Goal: Task Accomplishment & Management: Use online tool/utility

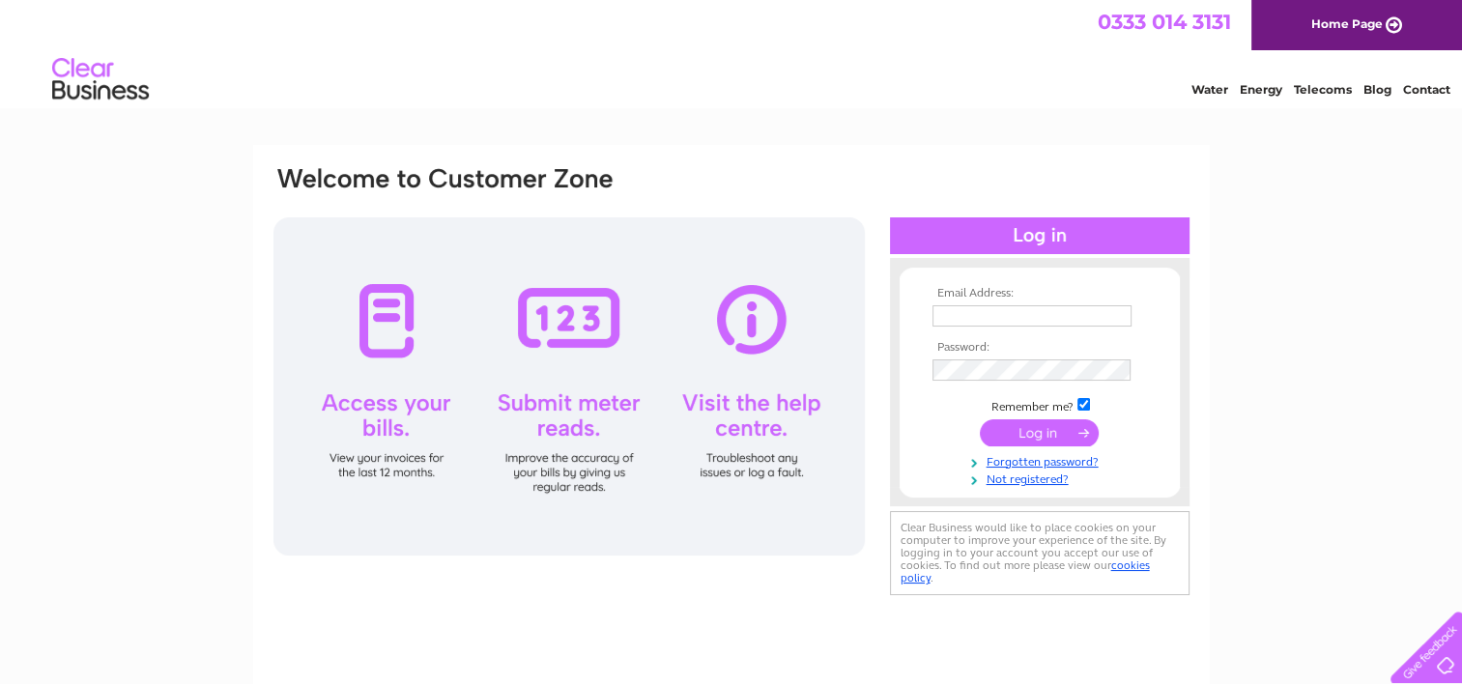
type input "[EMAIL_ADDRESS][DOMAIN_NAME]"
click at [1032, 431] on input "submit" at bounding box center [1039, 432] width 119 height 27
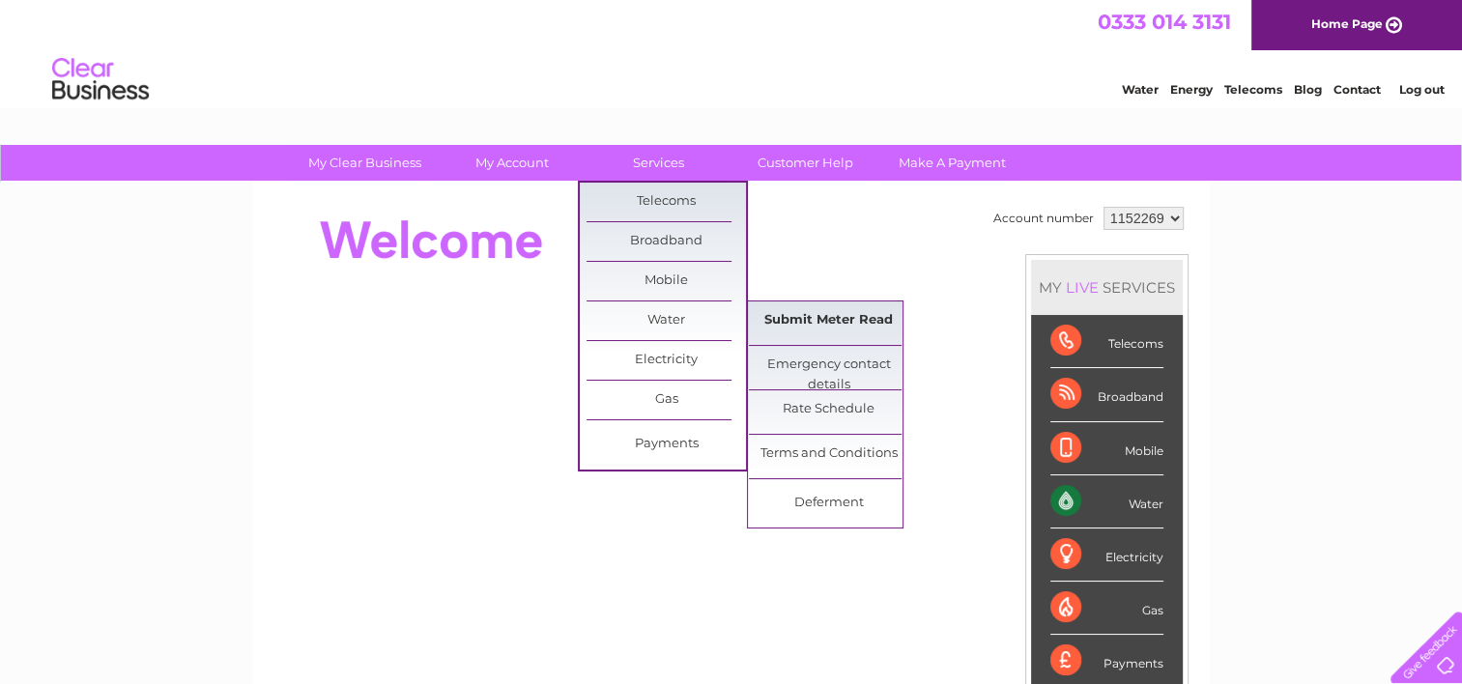
click at [802, 317] on link "Submit Meter Read" at bounding box center [828, 320] width 159 height 39
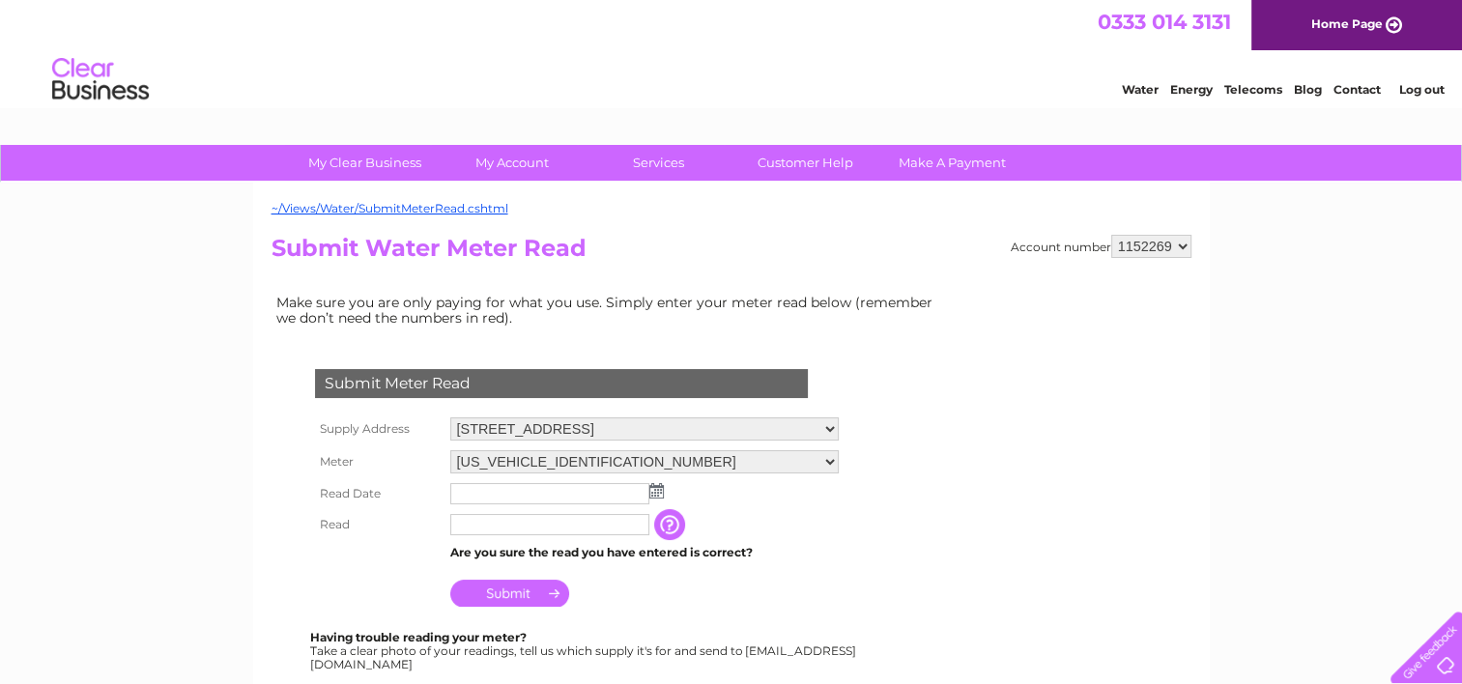
click at [652, 489] on img at bounding box center [656, 490] width 14 height 15
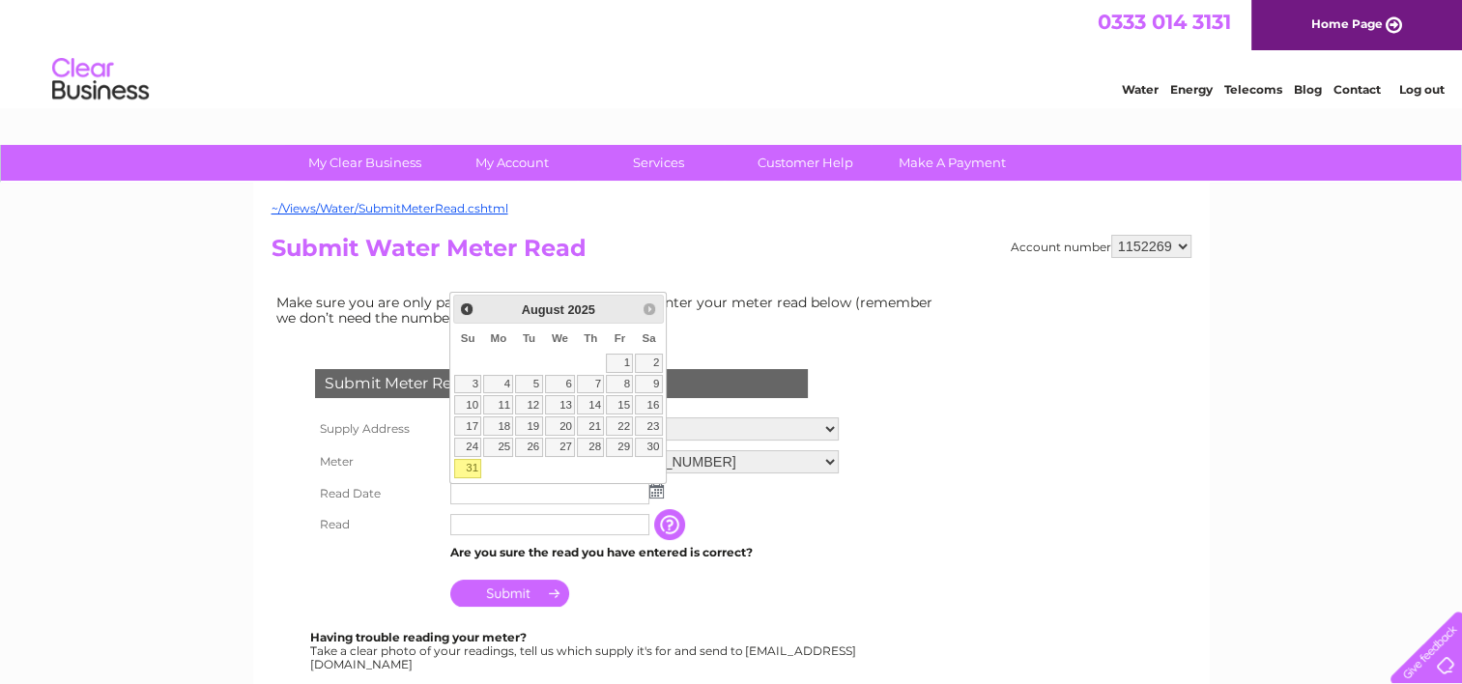
click at [471, 462] on link "31" at bounding box center [467, 468] width 27 height 19
type input "[DATE]"
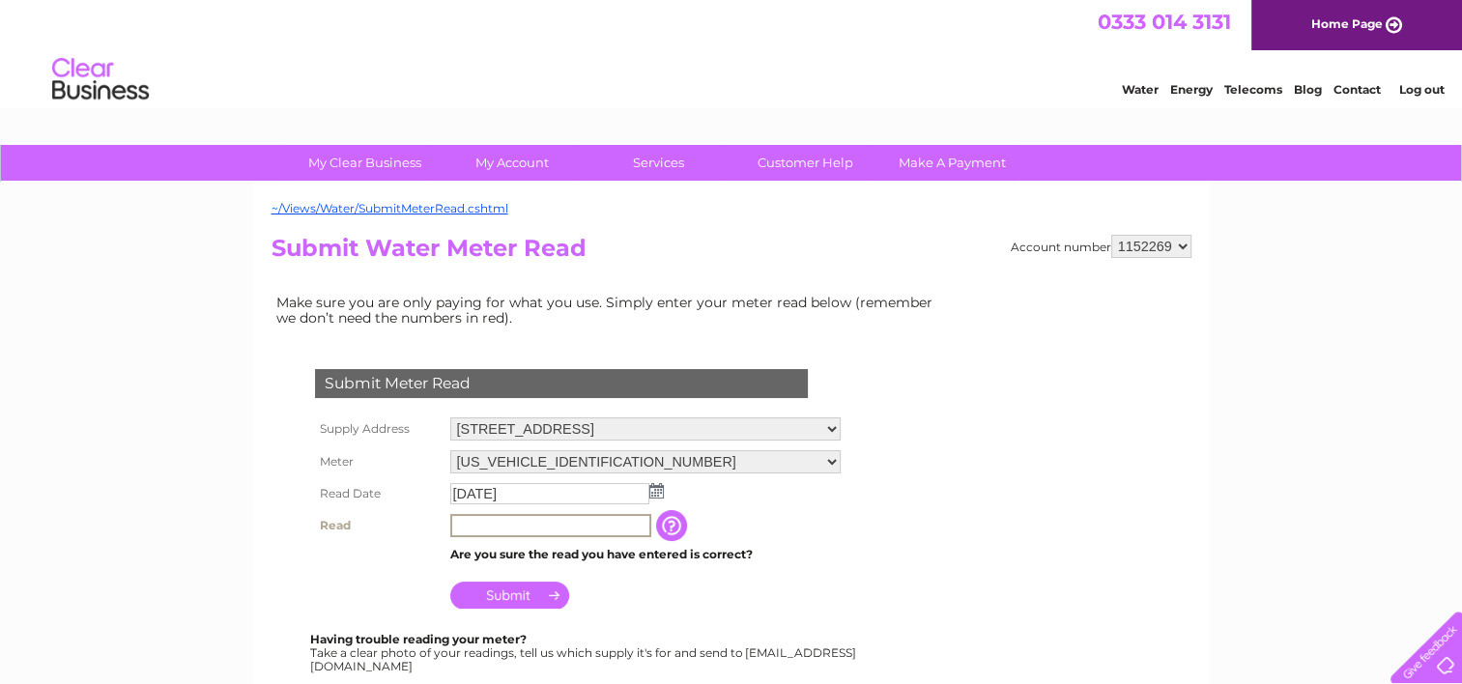
click at [465, 523] on input "text" at bounding box center [550, 525] width 201 height 23
type input "01217"
click at [521, 588] on input "Submit" at bounding box center [509, 593] width 119 height 27
